Goal: Find specific page/section: Find specific page/section

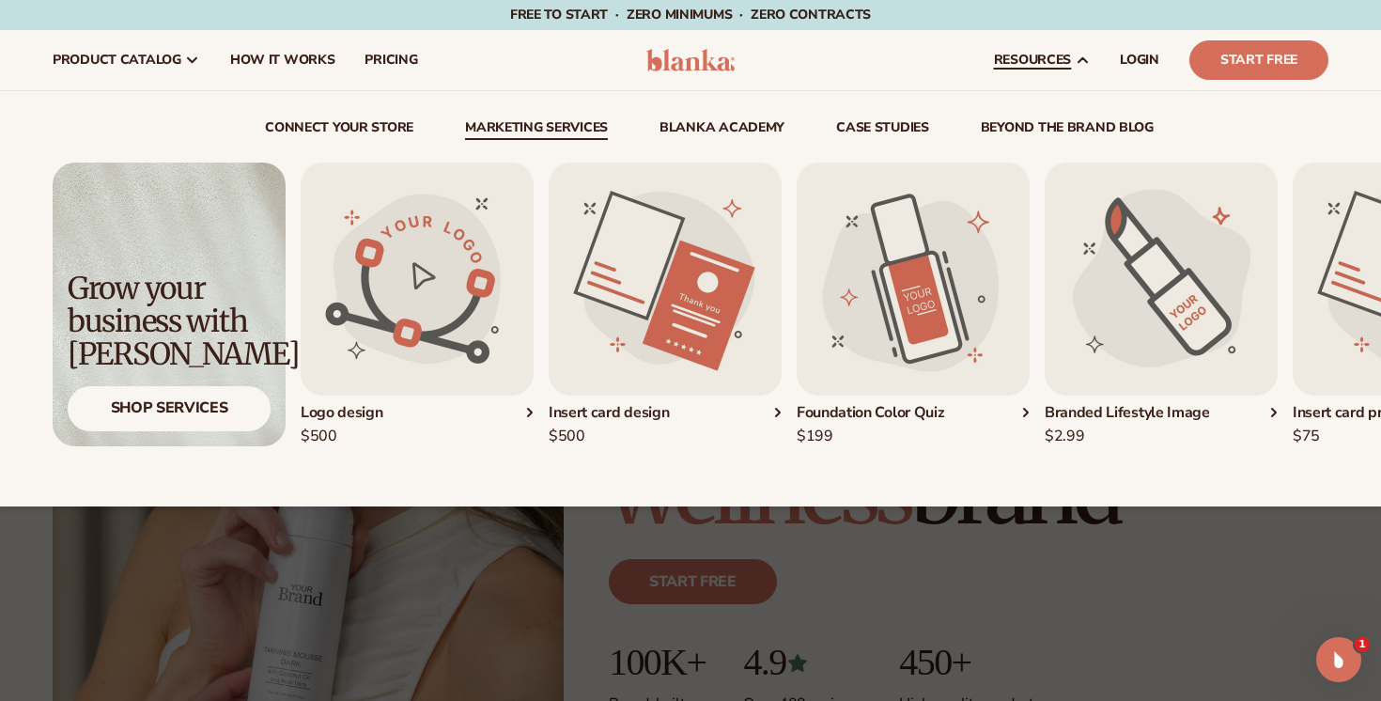
click at [493, 124] on link "Marketing services" at bounding box center [536, 130] width 143 height 19
